Goal: Transaction & Acquisition: Book appointment/travel/reservation

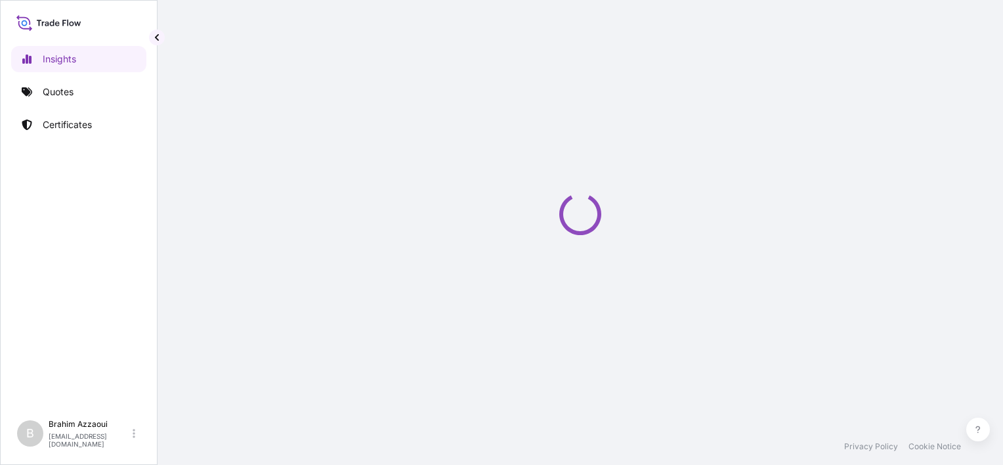
select select "2025"
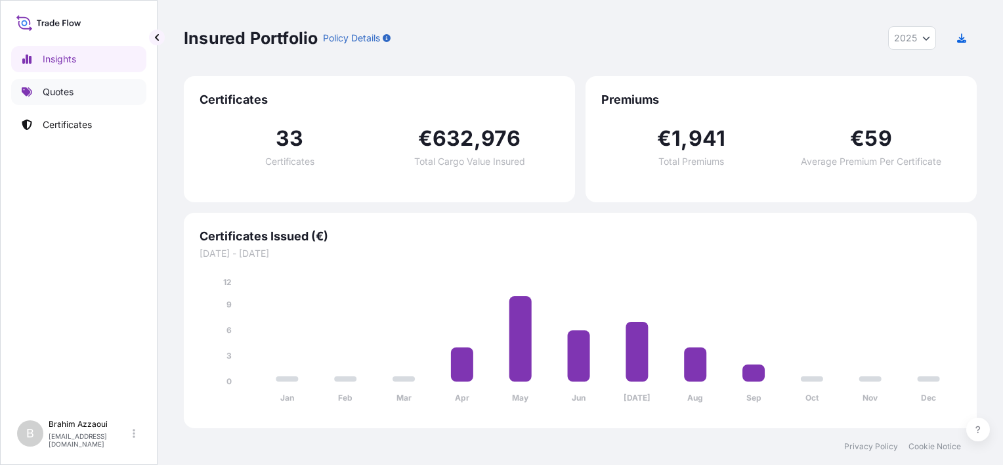
click at [64, 85] on p "Quotes" at bounding box center [58, 91] width 31 height 13
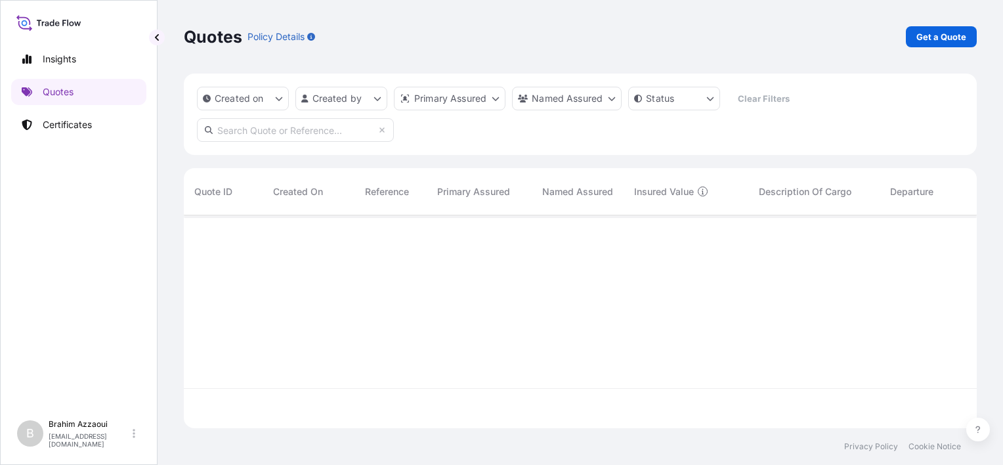
scroll to position [249, 782]
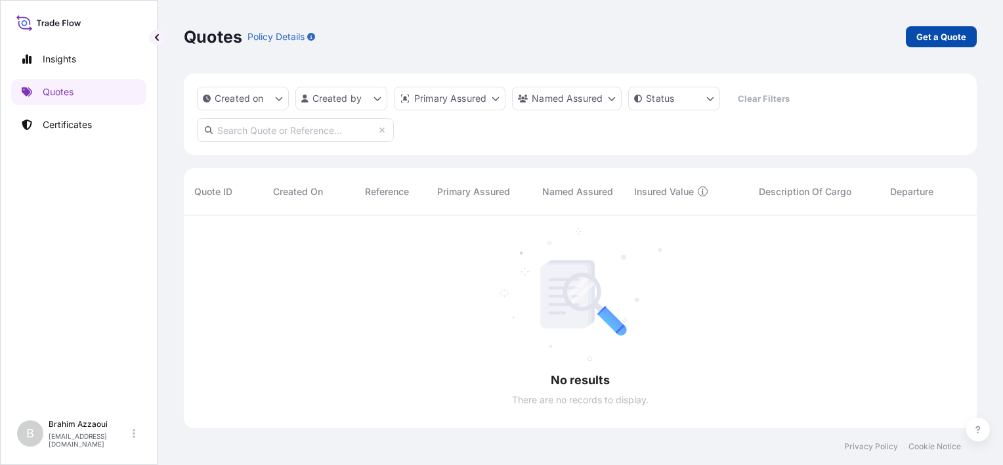
click at [916, 35] on p "Get a Quote" at bounding box center [941, 36] width 50 height 13
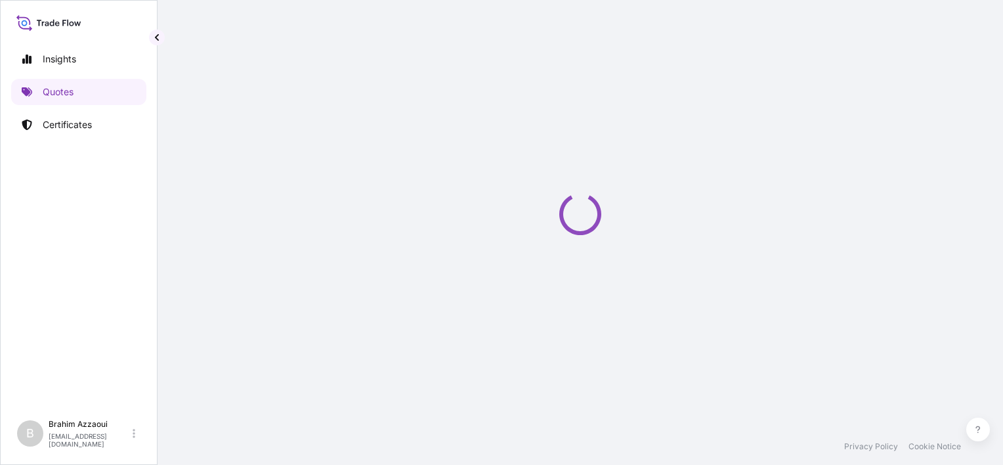
select select "Sea"
select select "21"
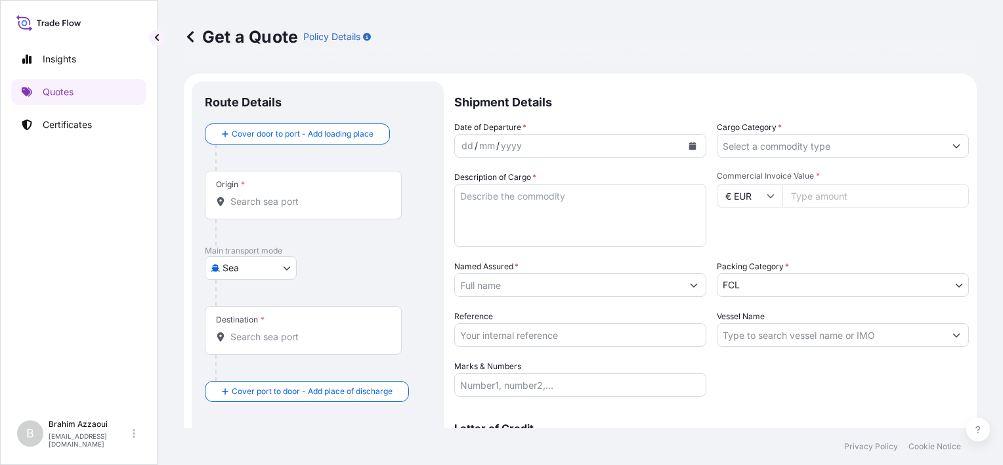
scroll to position [21, 0]
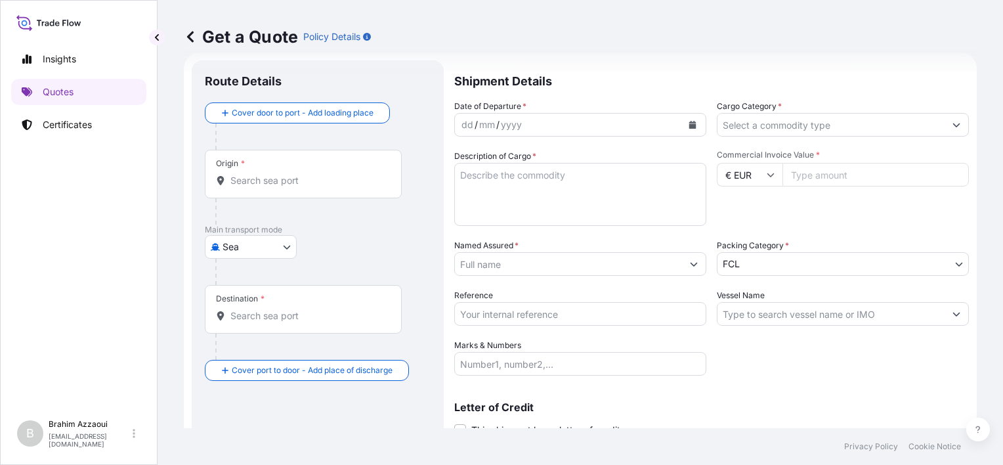
click at [264, 181] on input "Origin *" at bounding box center [307, 180] width 155 height 13
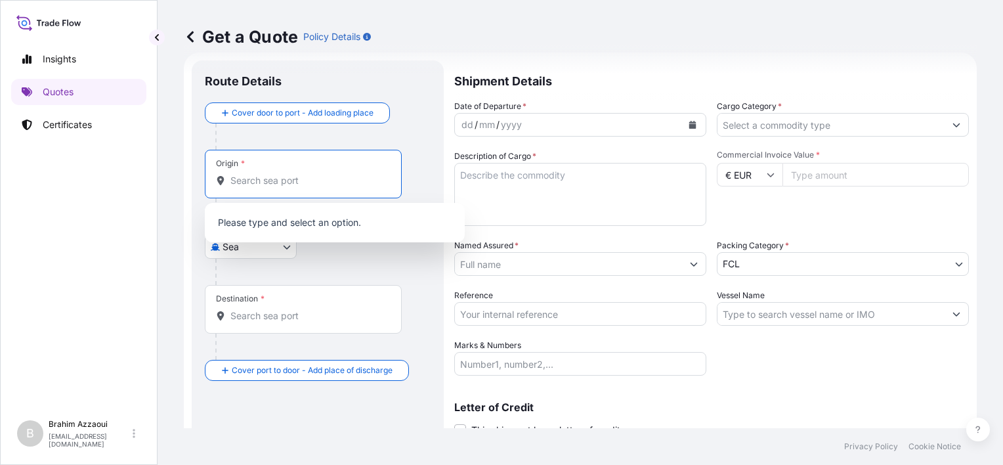
click at [228, 163] on div "Origin *" at bounding box center [230, 163] width 29 height 11
click at [230, 174] on input "Origin *" at bounding box center [307, 180] width 155 height 13
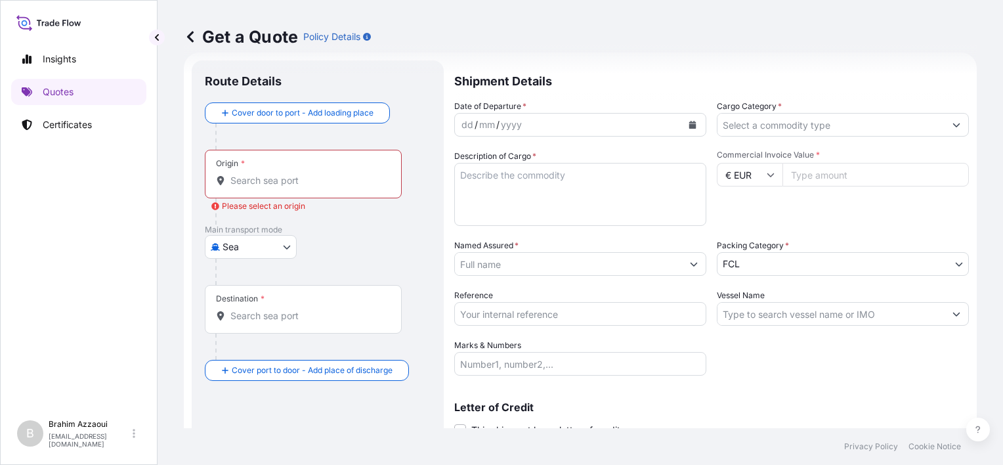
click at [274, 170] on div "Origin *" at bounding box center [303, 174] width 197 height 49
click at [274, 174] on input "Origin * Please select an origin" at bounding box center [307, 180] width 155 height 13
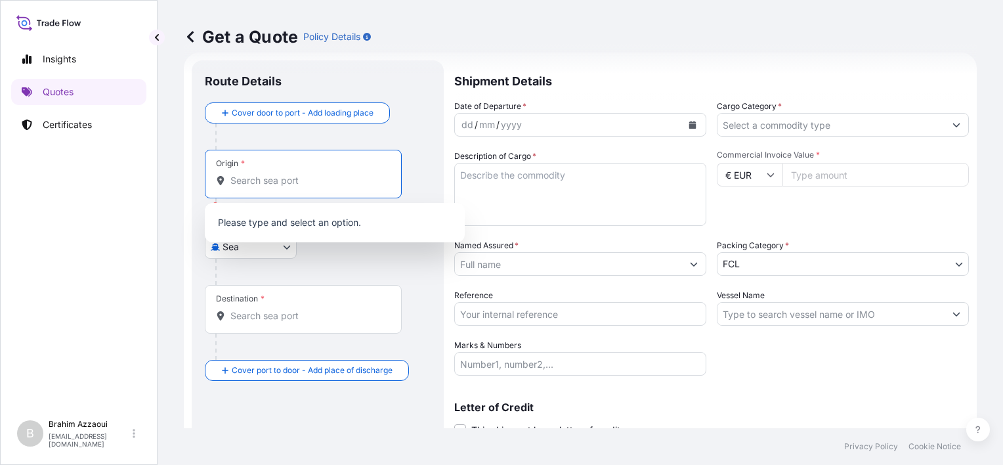
click at [241, 267] on div at bounding box center [322, 272] width 215 height 26
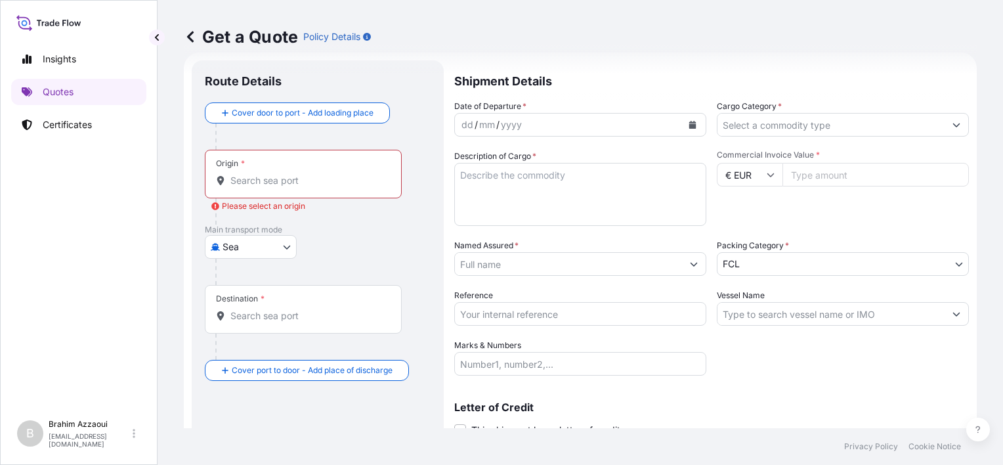
click at [263, 250] on body "0 options available. 0 options available. 0 options available. Insights Quotes …" at bounding box center [501, 232] width 1003 height 465
click at [250, 278] on div "Air" at bounding box center [250, 280] width 81 height 24
select select "Air"
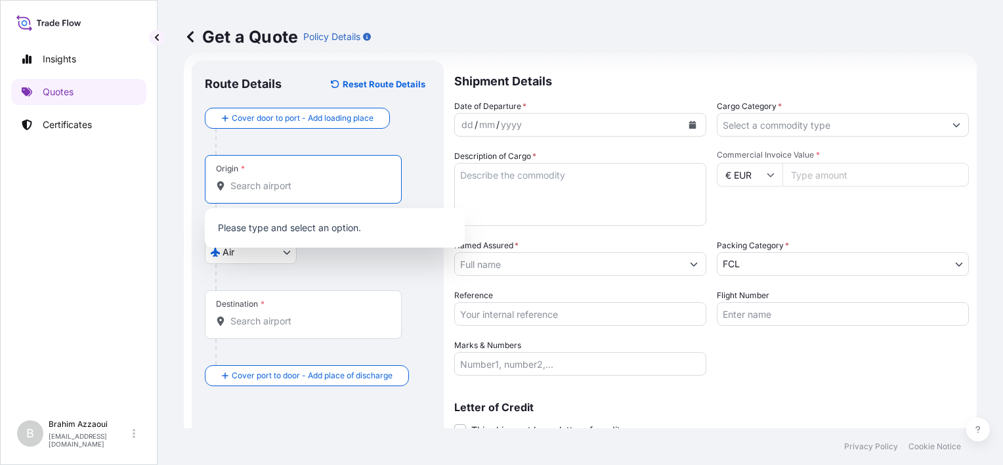
click at [260, 190] on input "Origin *" at bounding box center [307, 185] width 155 height 13
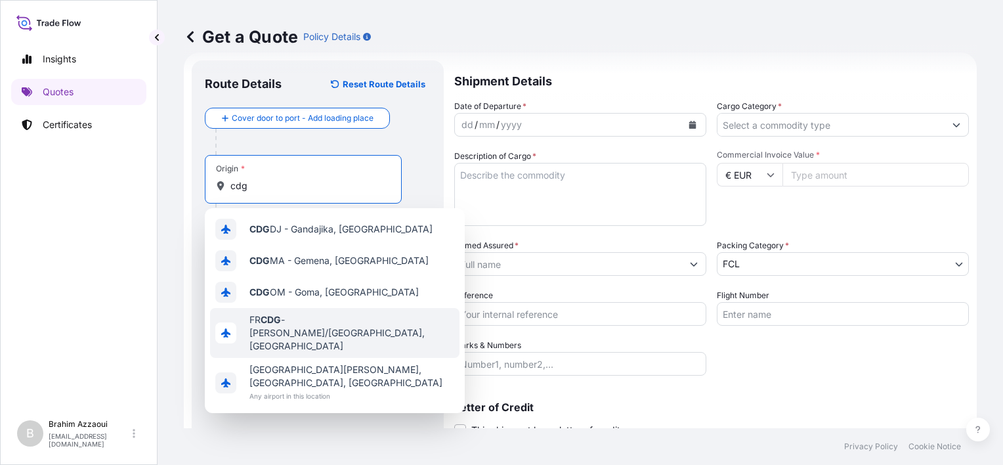
click at [295, 337] on span "FR CDG - [PERSON_NAME]-de-Gaulle Apt/[GEOGRAPHIC_DATA], [GEOGRAPHIC_DATA]" at bounding box center [351, 332] width 205 height 39
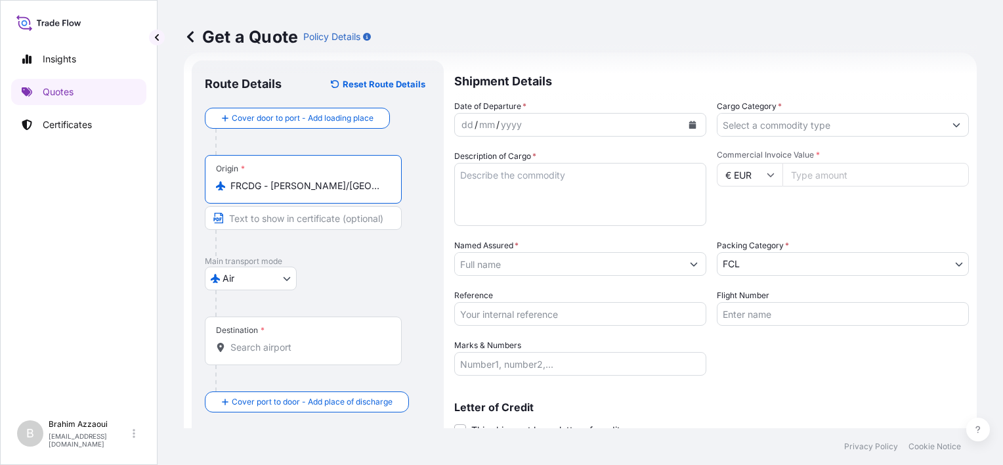
type input "FRCDG - [PERSON_NAME]/[GEOGRAPHIC_DATA], [GEOGRAPHIC_DATA]"
click at [265, 360] on div "Destination *" at bounding box center [303, 340] width 197 height 49
click at [265, 354] on input "Destination *" at bounding box center [307, 347] width 155 height 13
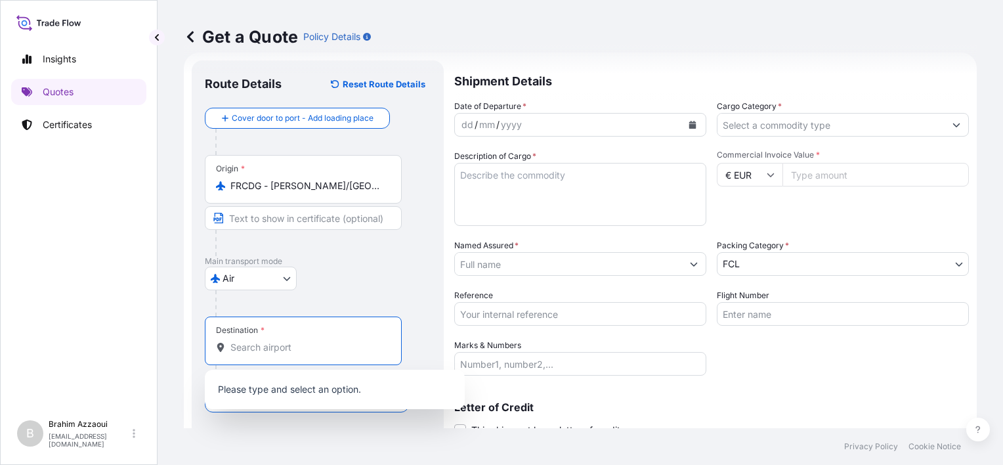
click at [277, 352] on input "Destination *" at bounding box center [307, 347] width 155 height 13
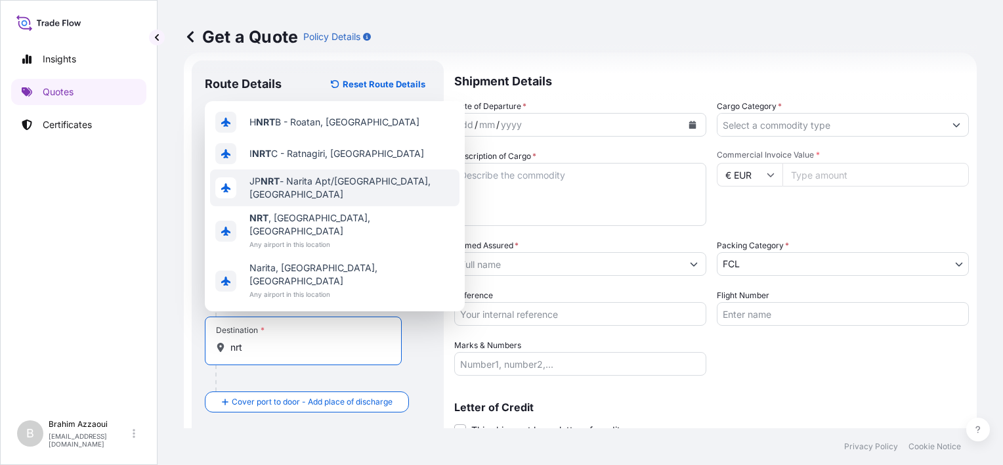
click at [337, 206] on div "JP NRT - Narita Apt/[GEOGRAPHIC_DATA], [GEOGRAPHIC_DATA]" at bounding box center [334, 187] width 249 height 37
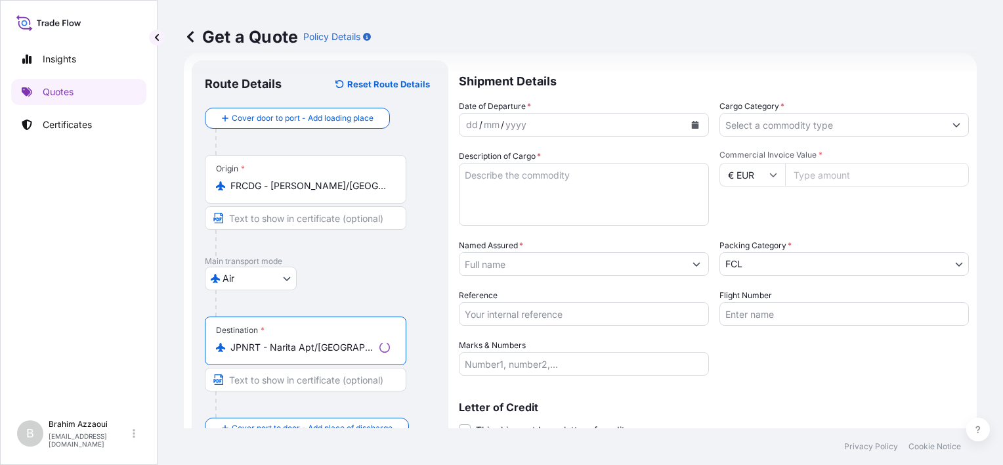
type input "JPNRT - Narita Apt/[GEOGRAPHIC_DATA], [GEOGRAPHIC_DATA]"
click at [530, 123] on div "dd / mm / yyyy" at bounding box center [571, 125] width 225 height 24
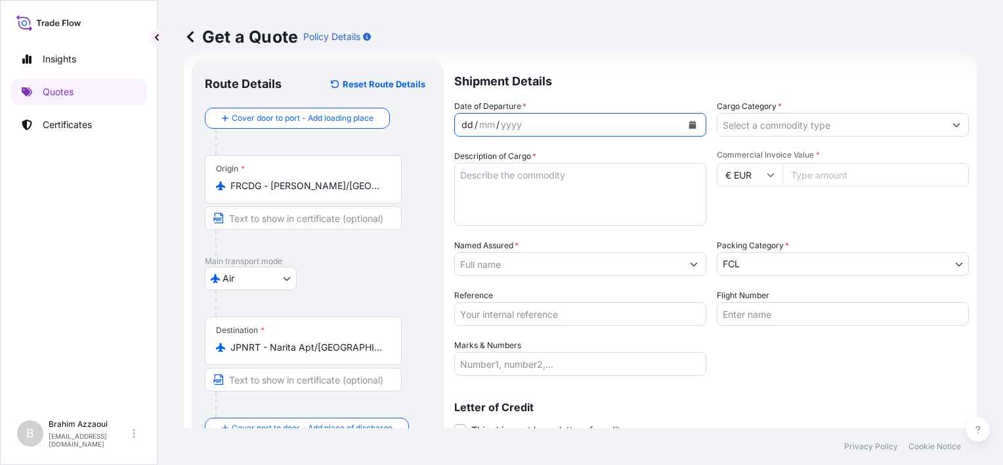
click at [471, 123] on div "dd" at bounding box center [467, 125] width 14 height 16
click at [460, 130] on div "30" at bounding box center [467, 125] width 14 height 16
click at [465, 119] on div "31" at bounding box center [466, 125] width 12 height 16
click at [520, 125] on div "31 / 12 / yyyy" at bounding box center [568, 125] width 227 height 24
click at [689, 124] on icon "Calendar" at bounding box center [692, 125] width 7 height 8
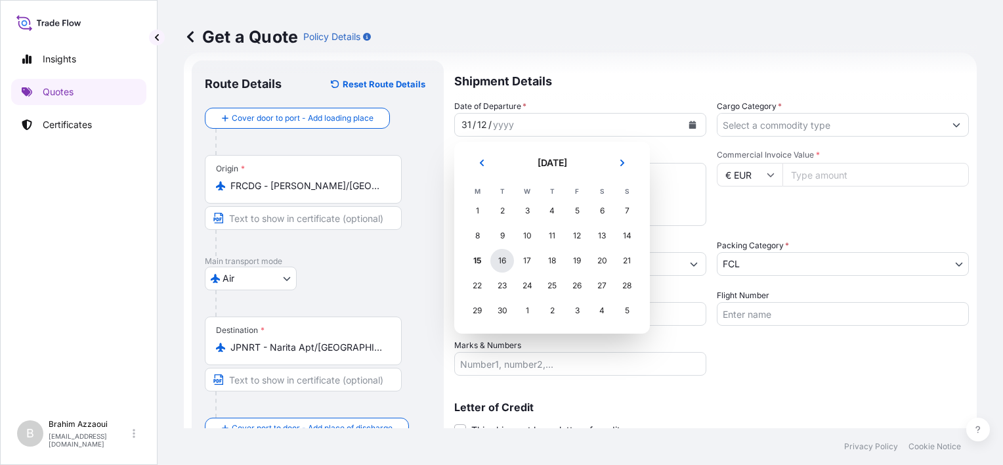
click at [499, 263] on div "16" at bounding box center [502, 261] width 24 height 24
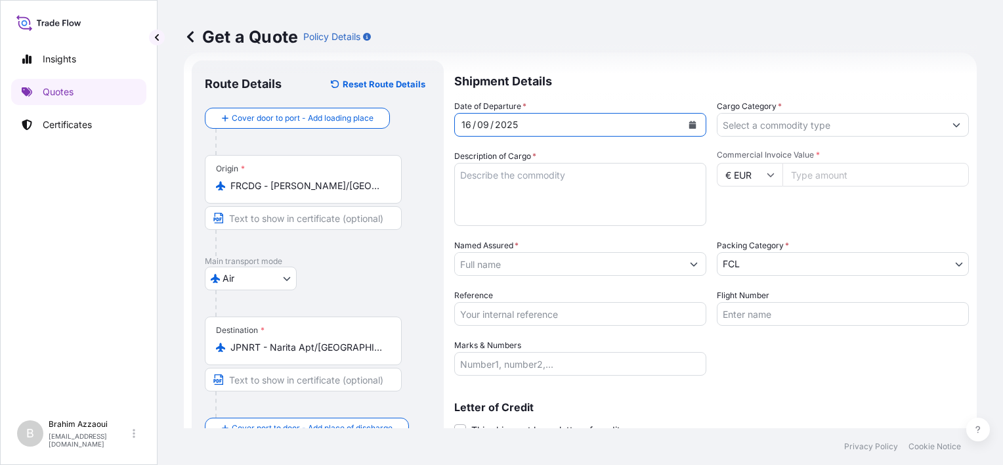
click at [507, 175] on textarea "Description of Cargo *" at bounding box center [580, 194] width 252 height 63
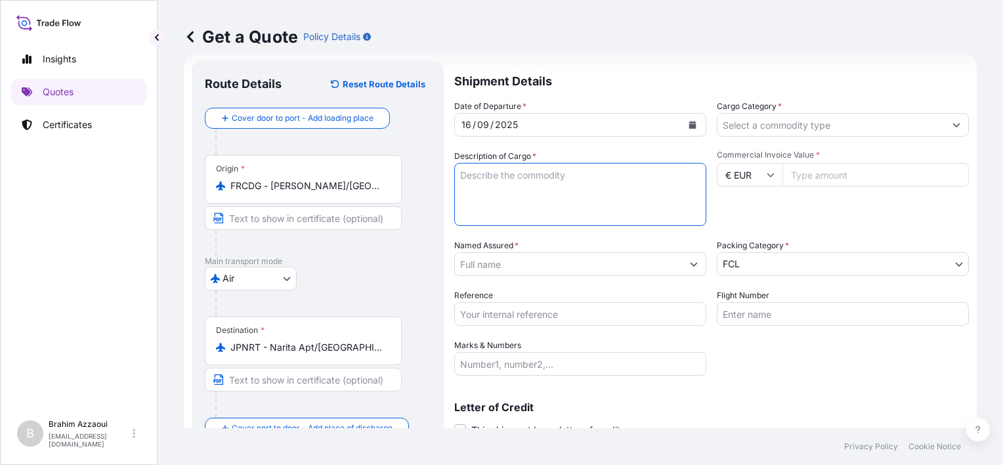
click at [761, 124] on input "Cargo Category *" at bounding box center [830, 125] width 227 height 24
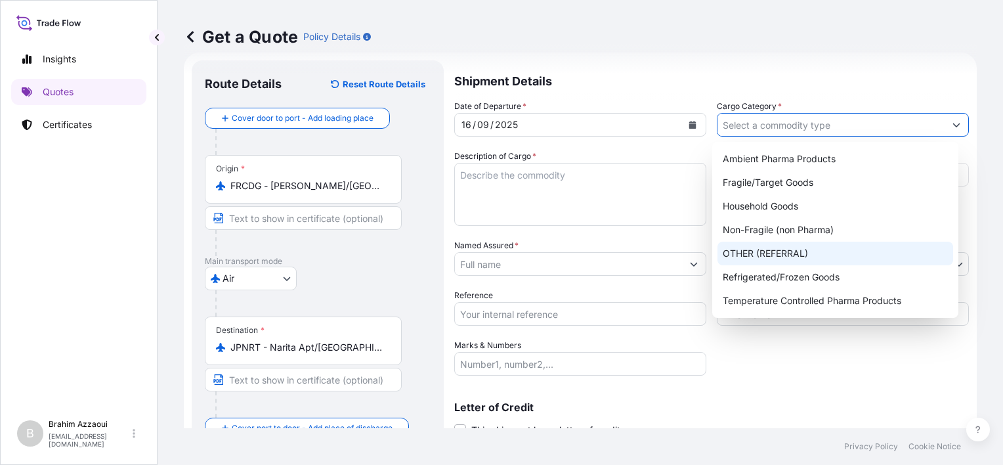
click at [806, 260] on div "OTHER (REFERRAL)" at bounding box center [835, 254] width 236 height 24
type input "OTHER (REFERRAL)"
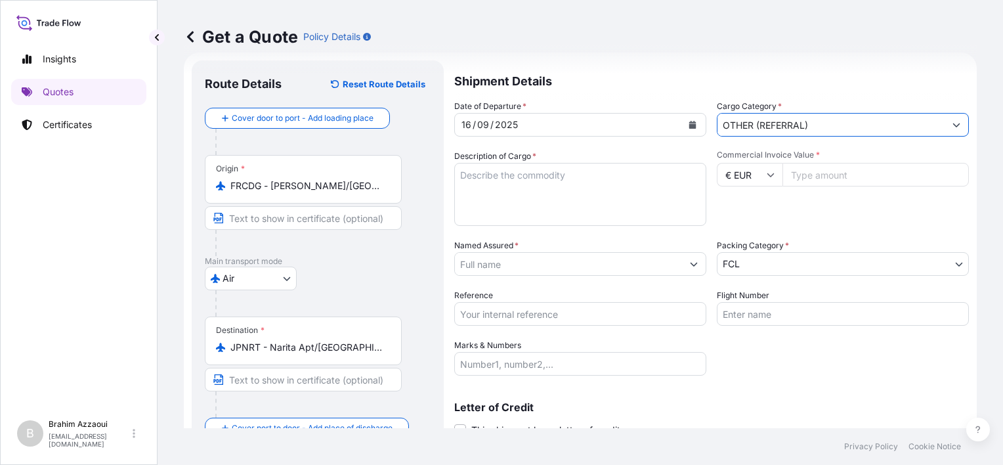
click at [576, 184] on textarea "Description of Cargo *" at bounding box center [580, 194] width 252 height 63
click at [806, 168] on input "Commercial Invoice Value *" at bounding box center [875, 175] width 186 height 24
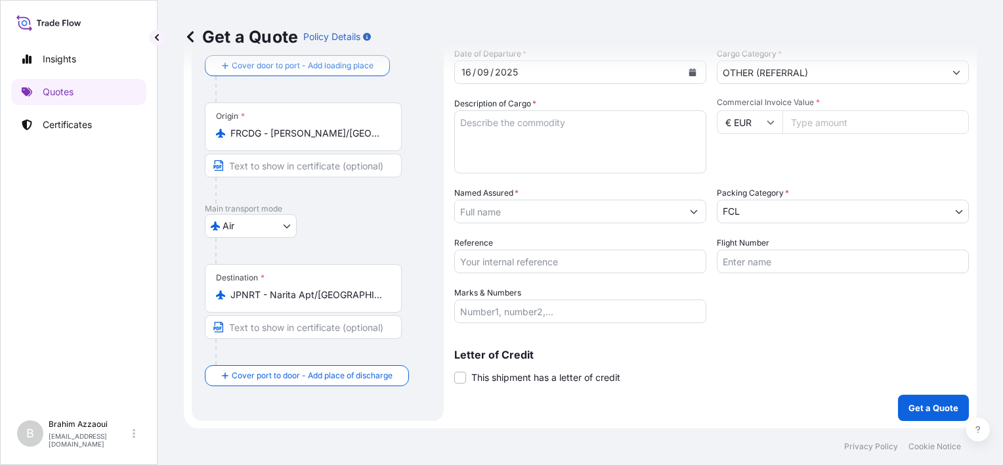
click at [859, 118] on input "Commercial Invoice Value *" at bounding box center [875, 122] width 186 height 24
type input "43500"
click at [562, 125] on textarea "Description of Cargo *" at bounding box center [580, 141] width 252 height 63
click at [522, 144] on textarea "Description of Cargo *" at bounding box center [580, 141] width 252 height 63
paste textarea "Microfocus X-ray source Customs Tariff No: 9022190000"
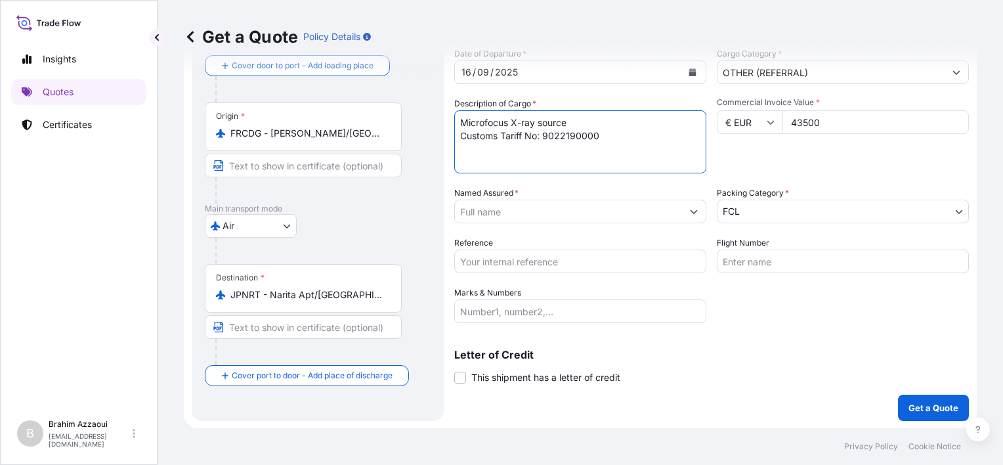
type textarea "Microfocus X-ray source Customs Tariff No: 9022190000"
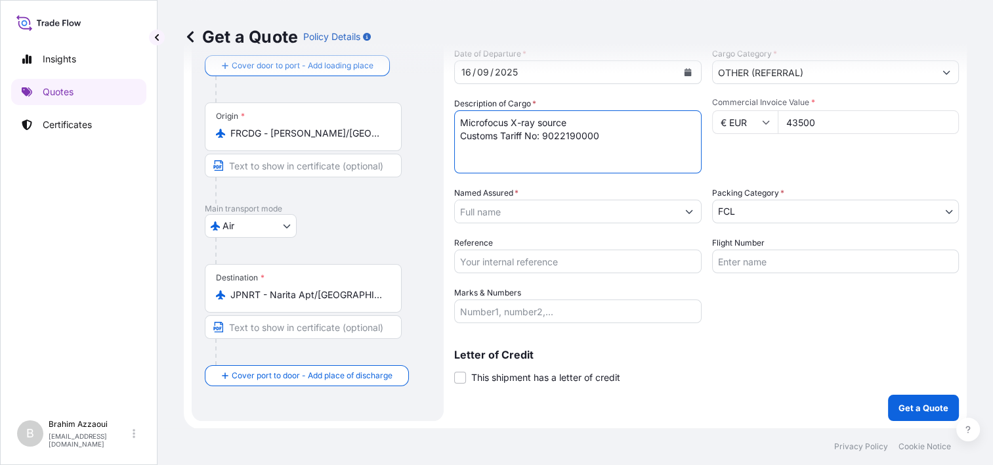
click at [538, 207] on input "Named Assured *" at bounding box center [566, 212] width 222 height 24
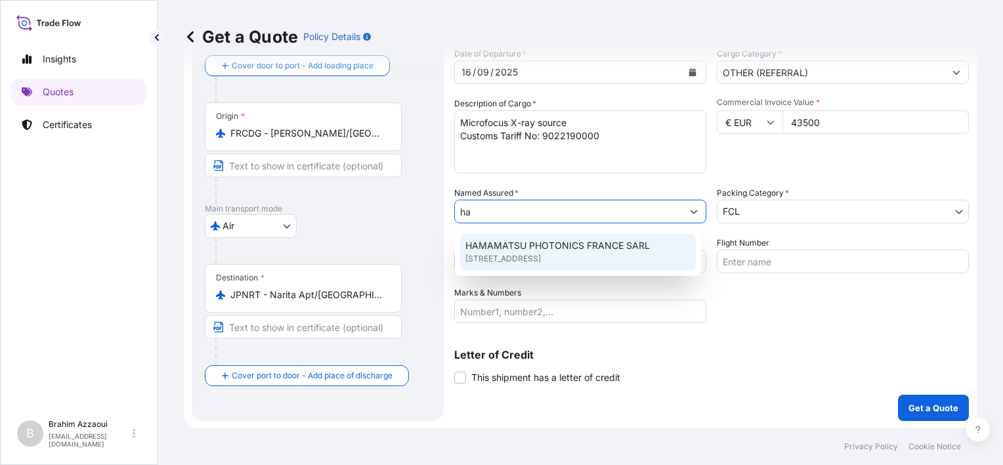
click at [576, 247] on span "HAMAMATSU PHOTONICS FRANCE SARL" at bounding box center [557, 245] width 184 height 13
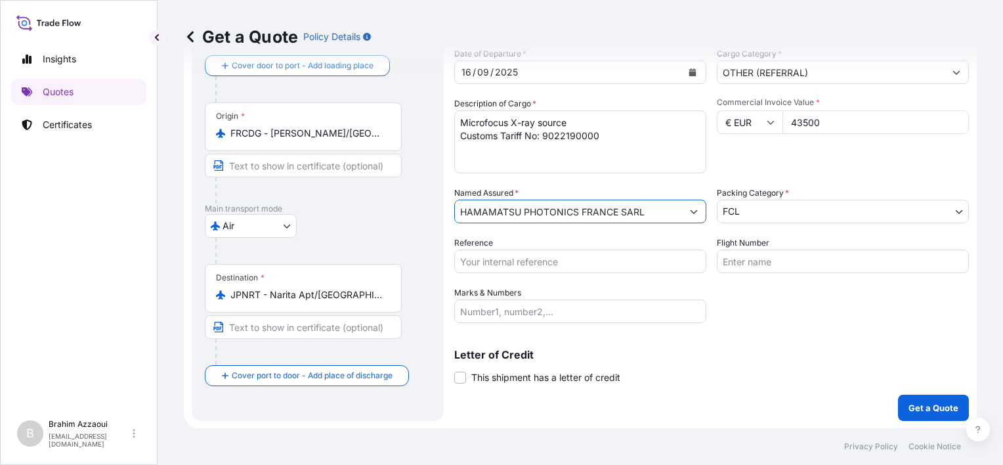
type input "HAMAMATSU PHOTONICS FRANCE SARL"
click at [734, 214] on body "15 options available. 3 options available. 1 option available. Insights Quotes …" at bounding box center [501, 232] width 1003 height 465
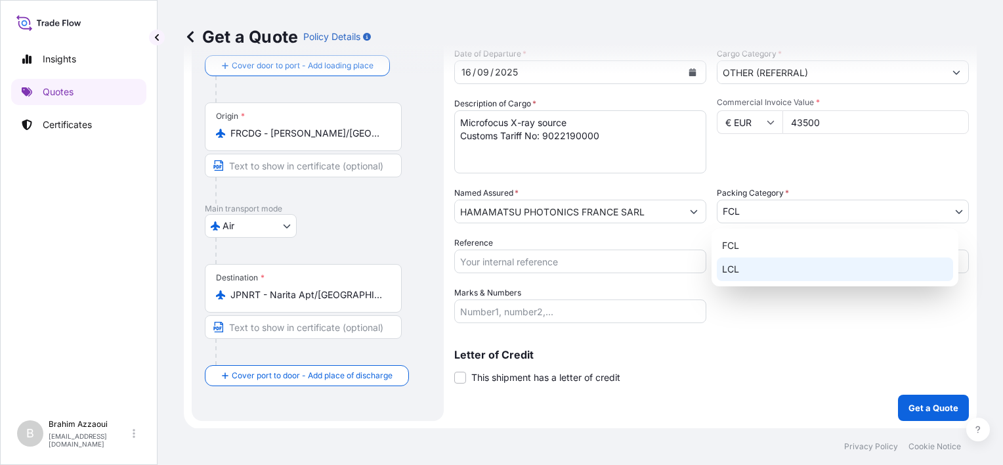
click at [759, 265] on div "LCL" at bounding box center [835, 269] width 236 height 24
select select "22"
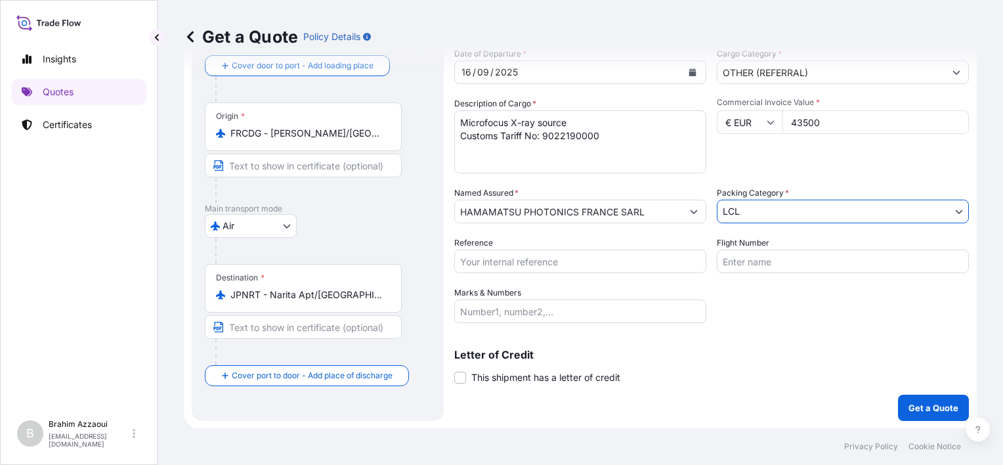
click at [585, 264] on input "Reference" at bounding box center [580, 261] width 252 height 24
click at [533, 266] on input "Reference" at bounding box center [580, 261] width 252 height 24
paste input "YFR00507942"
type input "YFR00507942"
click at [779, 264] on input "Flight Number" at bounding box center [843, 261] width 252 height 24
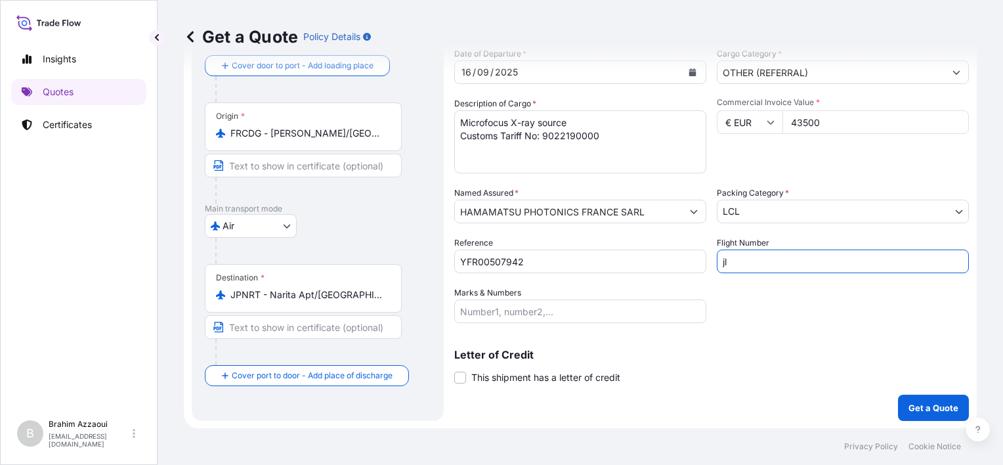
type input "j"
type input "JL046/16"
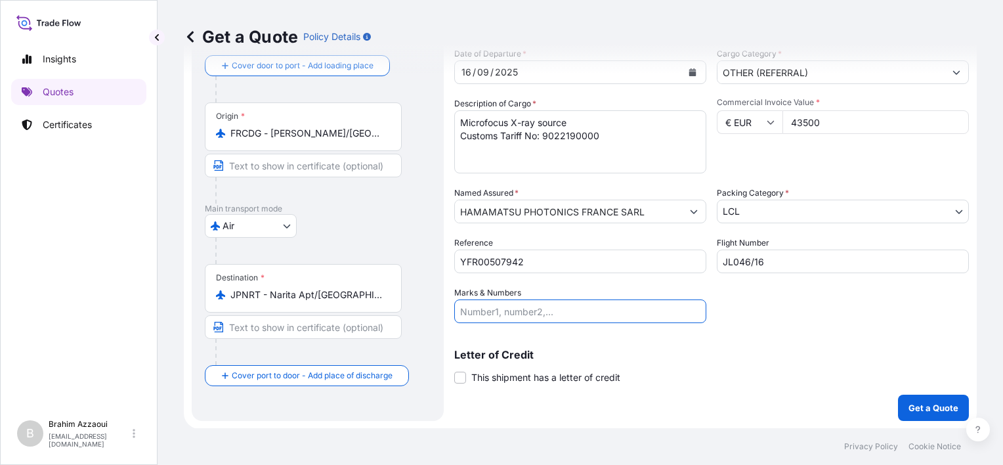
click at [588, 315] on input "Marks & Numbers" at bounding box center [580, 311] width 252 height 24
click at [769, 377] on div "Letter of Credit This shipment has a letter of credit Letter of credit * Letter…" at bounding box center [711, 366] width 515 height 35
paste input "395755,ETD"
type input "395755,ETD"
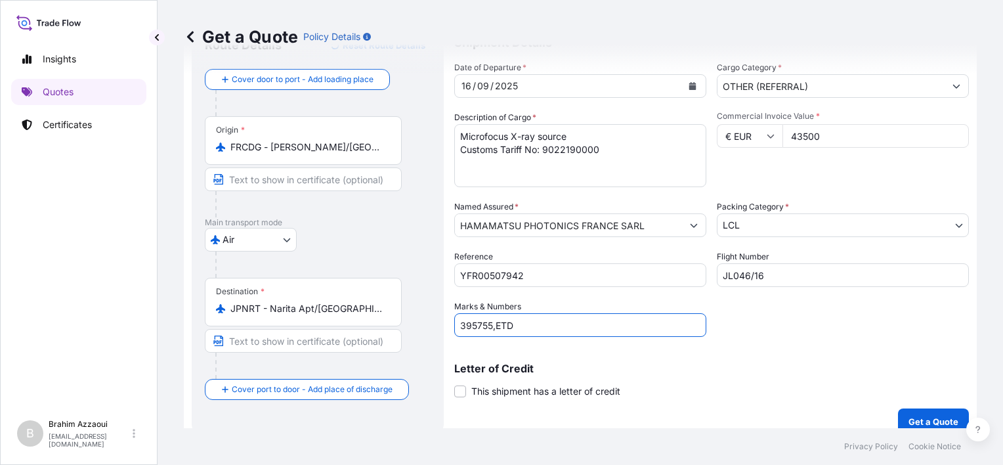
scroll to position [68, 0]
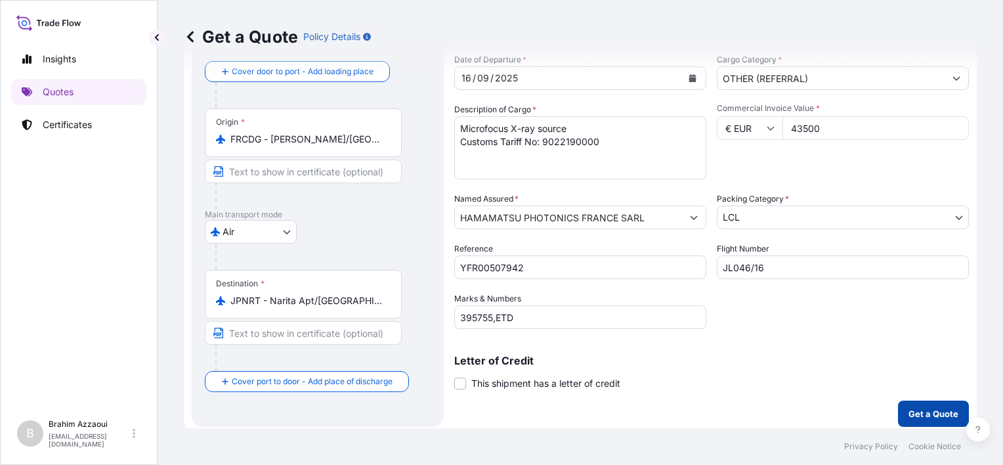
click at [916, 411] on p "Get a Quote" at bounding box center [933, 413] width 50 height 13
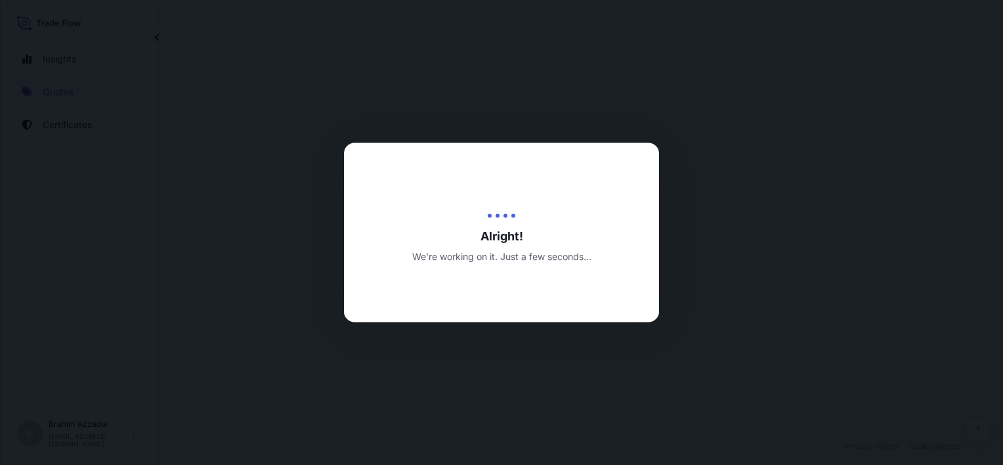
select select "Air"
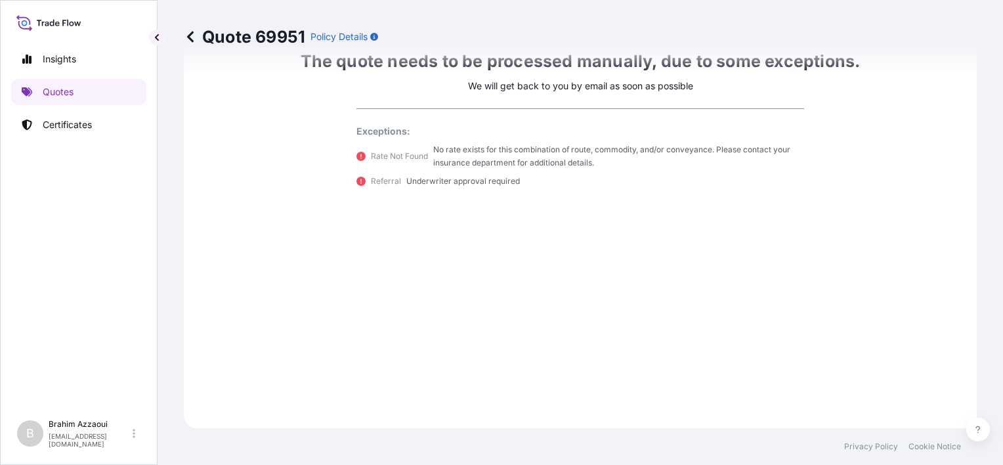
scroll to position [748, 0]
click at [79, 85] on link "Quotes" at bounding box center [78, 92] width 135 height 26
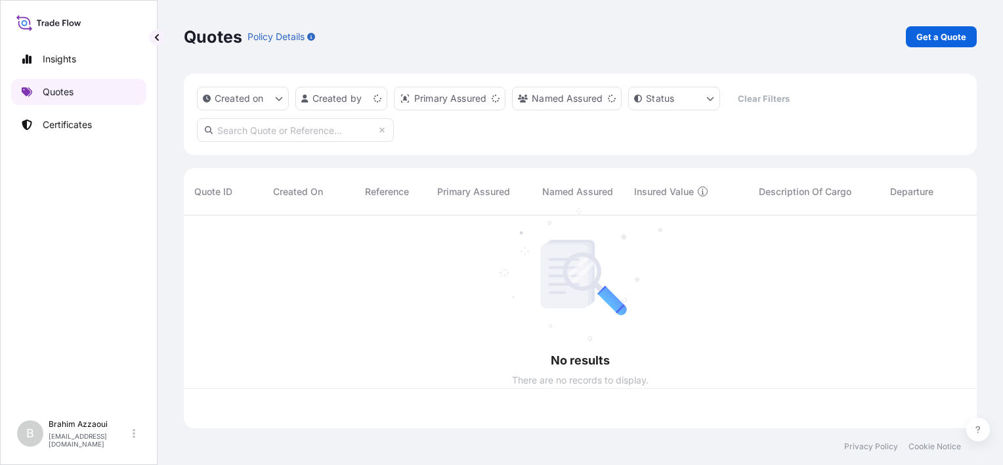
scroll to position [210, 782]
